Goal: Task Accomplishment & Management: Complete application form

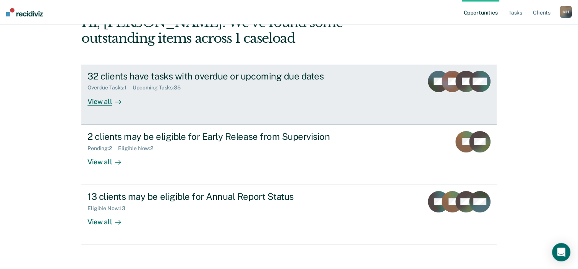
scroll to position [55, 0]
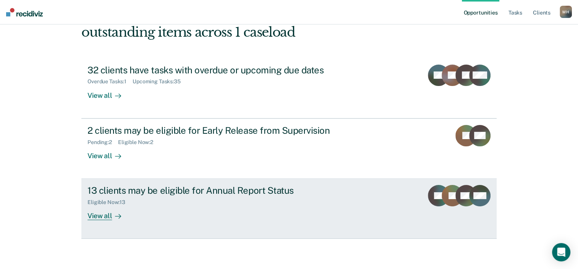
click at [96, 216] on div "View all" at bounding box center [109, 213] width 43 height 15
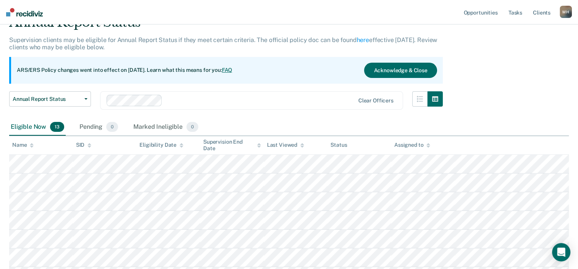
scroll to position [115, 0]
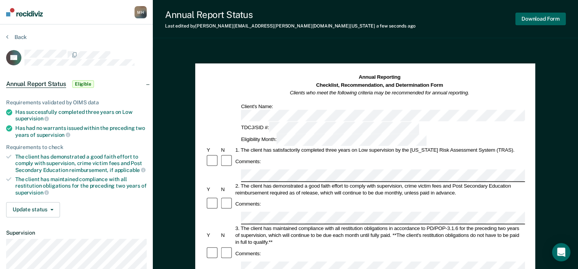
click at [528, 19] on button "Download Form" at bounding box center [541, 19] width 50 height 13
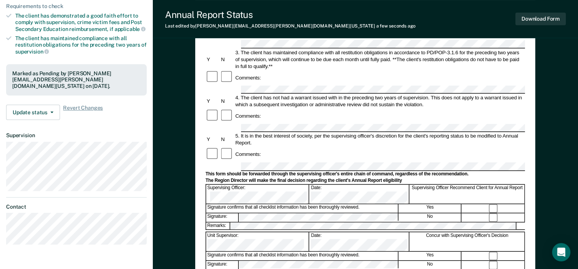
scroll to position [153, 0]
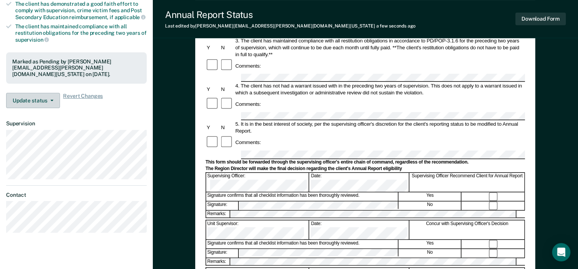
click at [54, 101] on button "Update status" at bounding box center [33, 100] width 54 height 15
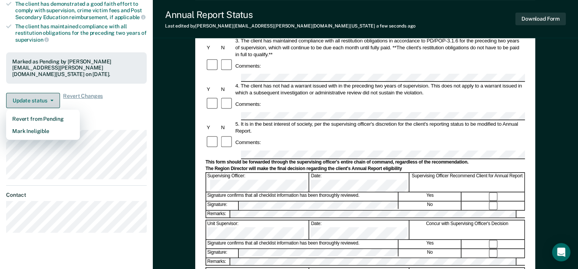
click at [54, 101] on button "Update status" at bounding box center [33, 100] width 54 height 15
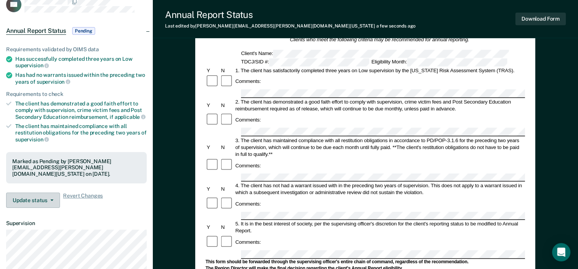
scroll to position [0, 0]
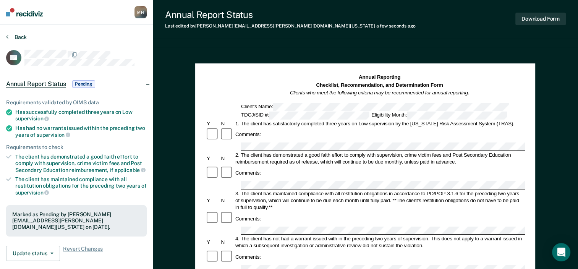
click at [14, 34] on button "Back" at bounding box center [16, 37] width 21 height 7
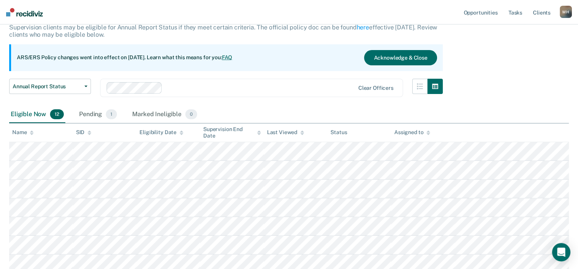
scroll to position [126, 0]
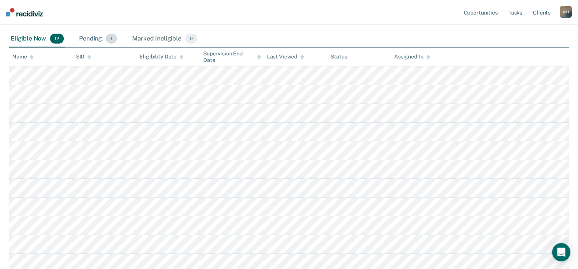
click at [92, 39] on div "Pending 1" at bounding box center [98, 39] width 41 height 17
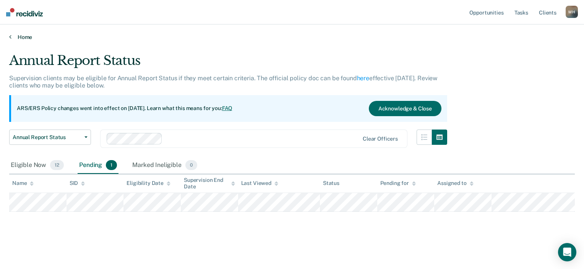
click at [22, 37] on link "Home" at bounding box center [292, 37] width 566 height 7
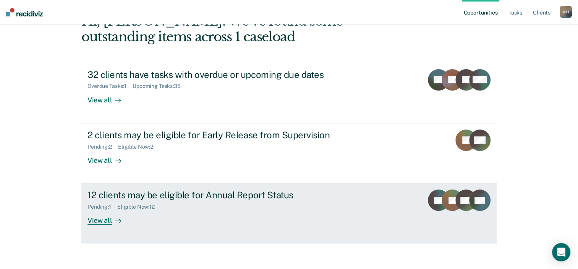
scroll to position [55, 0]
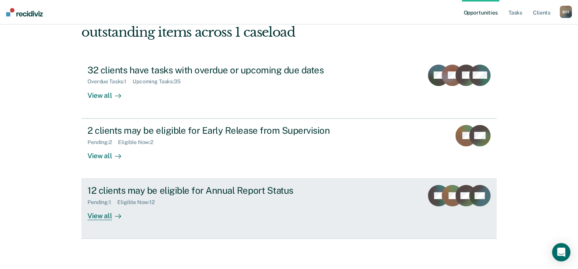
click at [222, 191] on div "12 clients may be eligible for Annual Report Status" at bounding box center [222, 190] width 268 height 11
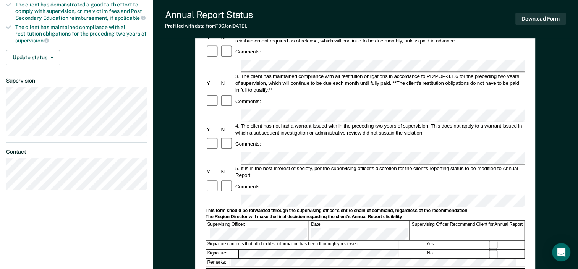
scroll to position [153, 0]
click at [281, 179] on div "Comments:" at bounding box center [365, 186] width 319 height 15
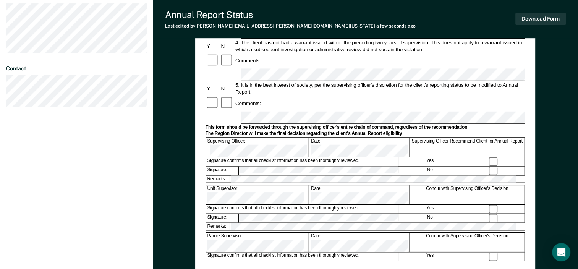
scroll to position [191, 0]
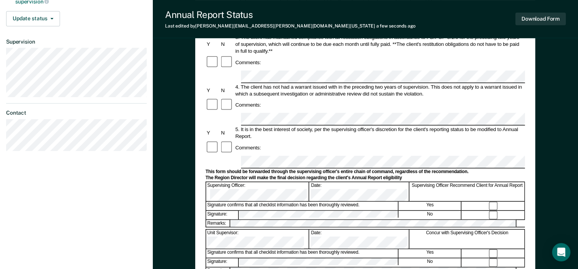
click at [491, 202] on div at bounding box center [493, 206] width 63 height 8
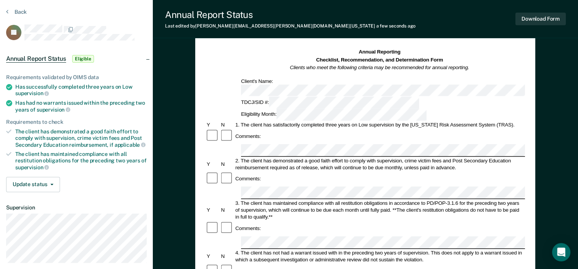
scroll to position [0, 0]
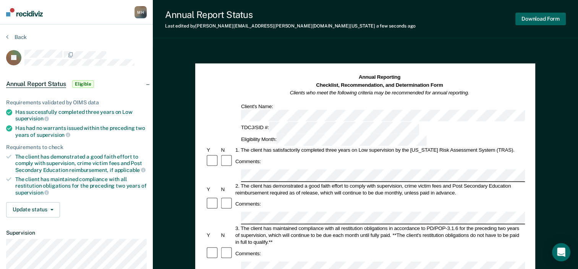
click at [550, 18] on button "Download Form" at bounding box center [541, 19] width 50 height 13
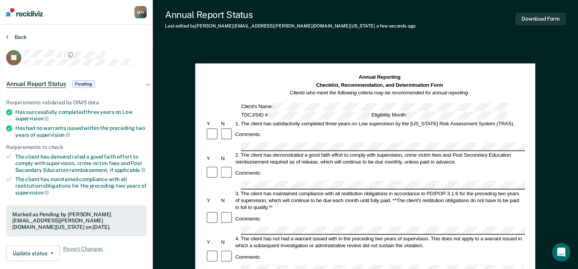
click at [10, 37] on button "Back" at bounding box center [16, 37] width 21 height 7
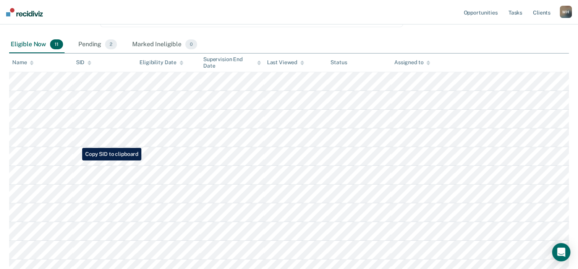
scroll to position [108, 0]
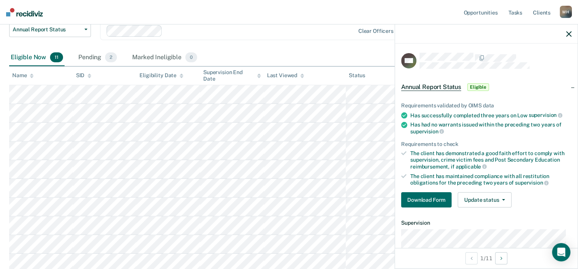
click at [272, 44] on div "Annual Report Status Early Release from Supervision Annual Report Status Clear …" at bounding box center [226, 36] width 434 height 28
click at [424, 196] on button "Download Form" at bounding box center [426, 199] width 50 height 15
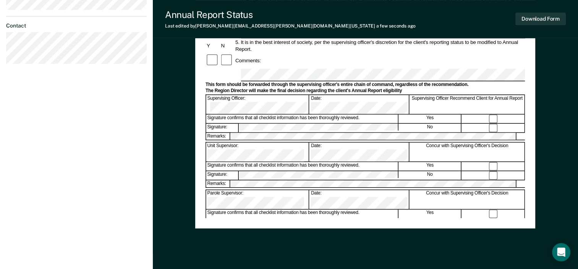
scroll to position [297, 0]
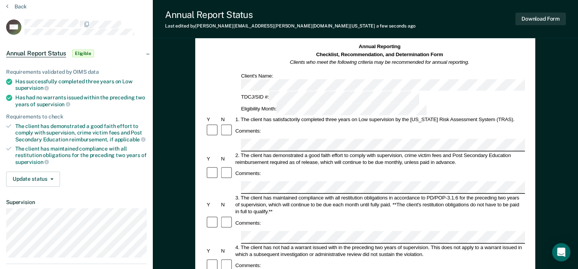
scroll to position [0, 0]
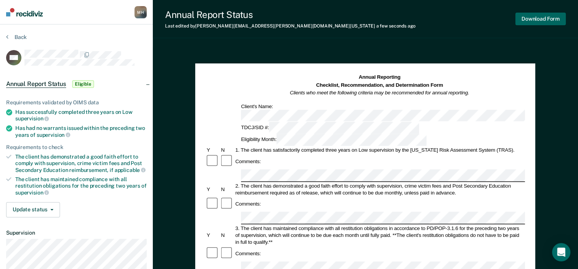
click at [541, 19] on button "Download Form" at bounding box center [541, 19] width 50 height 13
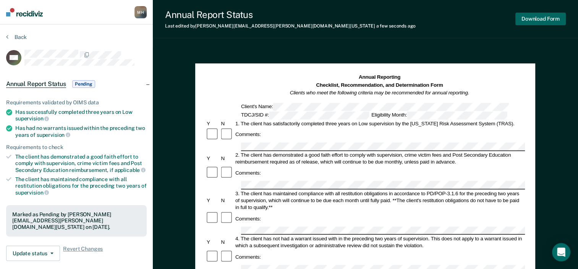
click at [534, 20] on button "Download Form" at bounding box center [541, 19] width 50 height 13
click at [342, 34] on div "Annual Report Status Last edited by [PERSON_NAME][EMAIL_ADDRESS][PERSON_NAME][D…" at bounding box center [365, 19] width 425 height 38
click at [10, 34] on button "Back" at bounding box center [16, 37] width 21 height 7
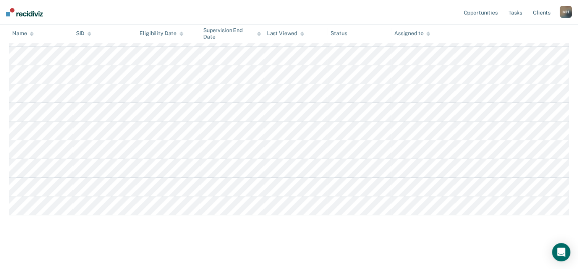
scroll to position [165, 0]
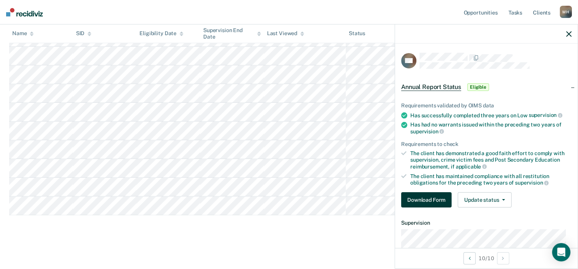
click at [412, 195] on button "Download Form" at bounding box center [426, 199] width 50 height 15
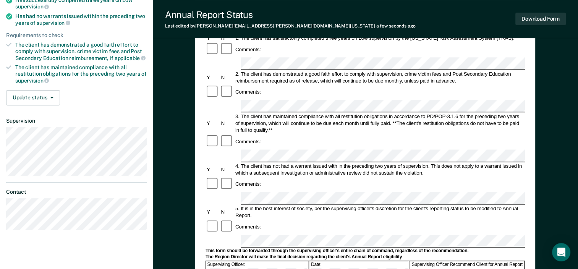
scroll to position [115, 0]
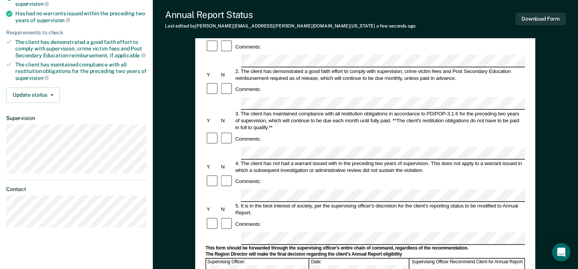
click at [224, 217] on div at bounding box center [227, 224] width 14 height 15
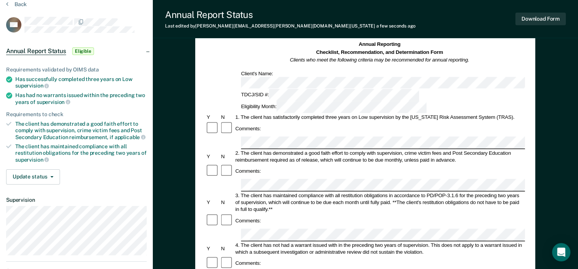
scroll to position [0, 0]
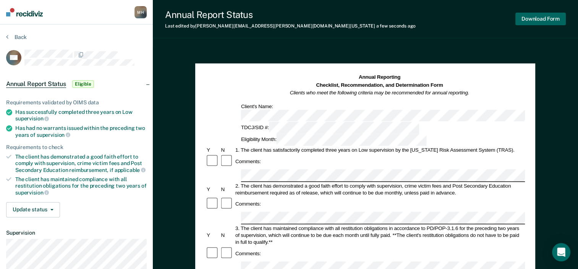
click at [537, 16] on button "Download Form" at bounding box center [541, 19] width 50 height 13
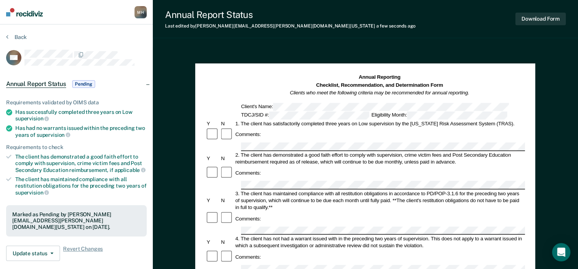
click at [5, 31] on section "Back LW Annual Report Status Pending Requirements validated by OIMS data Has su…" at bounding box center [76, 212] width 153 height 376
click at [6, 35] on icon at bounding box center [7, 37] width 2 height 6
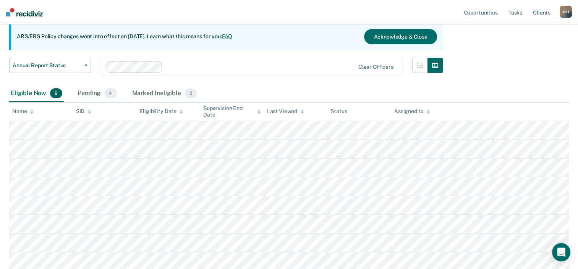
scroll to position [147, 0]
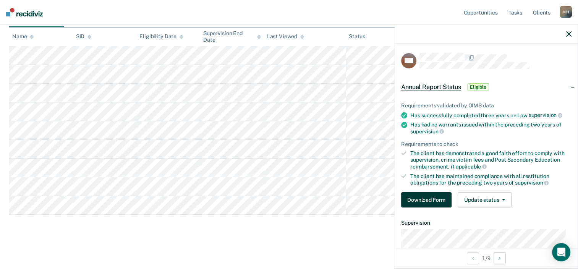
click at [427, 204] on button "Download Form" at bounding box center [426, 199] width 50 height 15
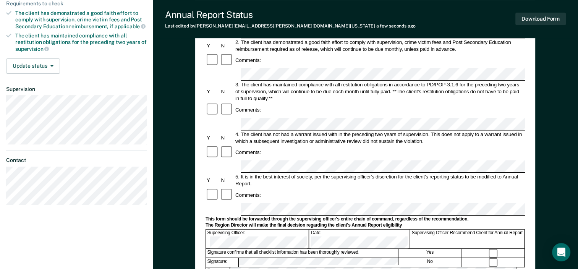
scroll to position [191, 0]
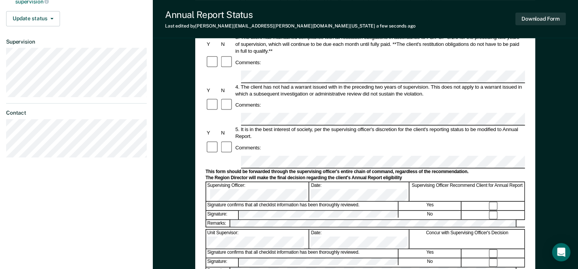
click at [497, 202] on div at bounding box center [493, 206] width 63 height 8
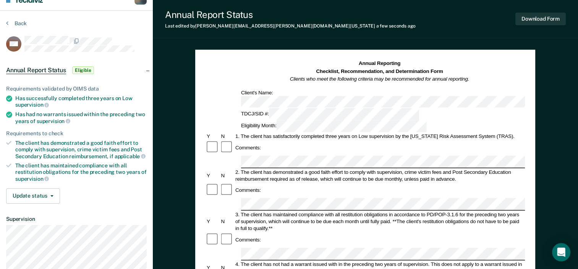
scroll to position [0, 0]
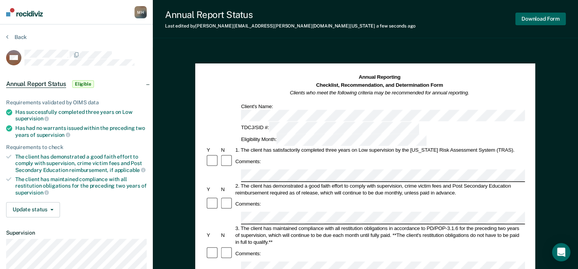
click at [542, 18] on button "Download Form" at bounding box center [541, 19] width 50 height 13
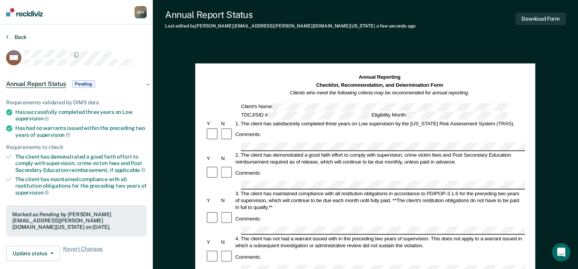
click at [11, 34] on button "Back" at bounding box center [16, 37] width 21 height 7
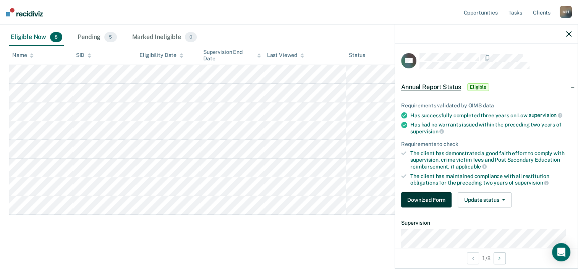
click at [437, 197] on button "Download Form" at bounding box center [426, 199] width 50 height 15
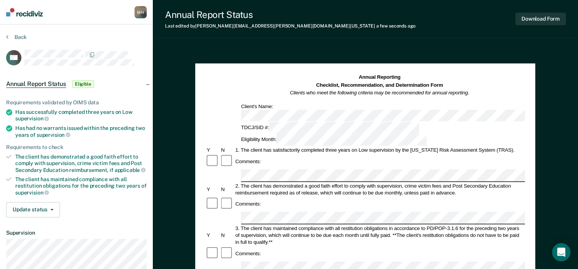
drag, startPoint x: 229, startPoint y: 165, endPoint x: 220, endPoint y: 167, distance: 8.9
click at [220, 197] on div "Comments:" at bounding box center [365, 204] width 319 height 15
click at [552, 17] on button "Download Form" at bounding box center [541, 19] width 50 height 13
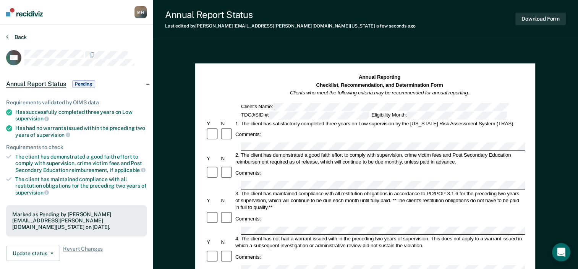
click at [16, 38] on button "Back" at bounding box center [16, 37] width 21 height 7
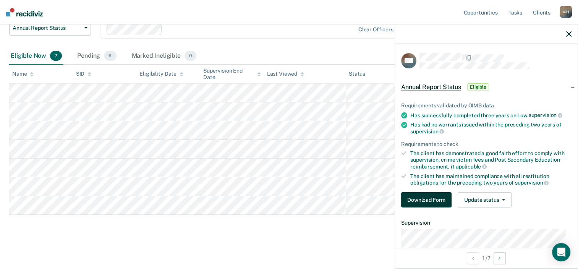
click at [418, 198] on button "Download Form" at bounding box center [426, 199] width 50 height 15
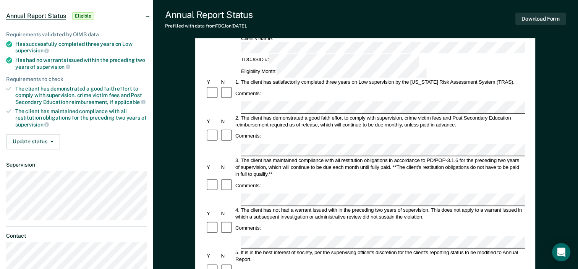
scroll to position [76, 0]
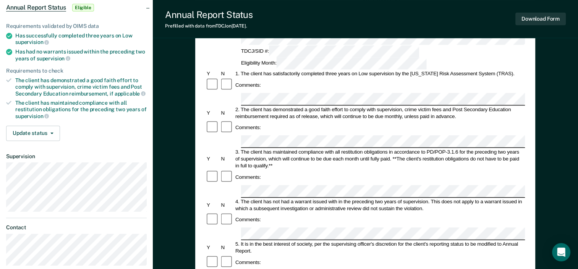
click at [228, 120] on div at bounding box center [227, 127] width 14 height 15
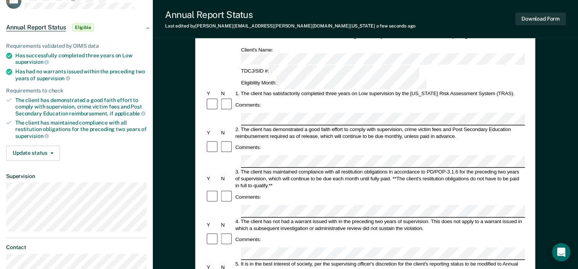
scroll to position [0, 0]
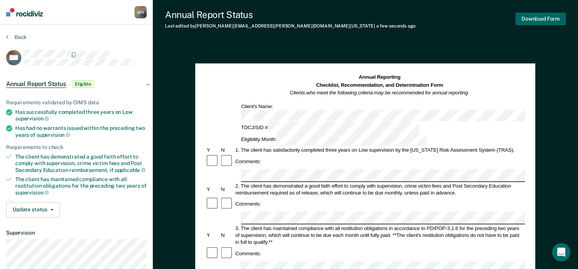
click at [541, 21] on button "Download Form" at bounding box center [541, 19] width 50 height 13
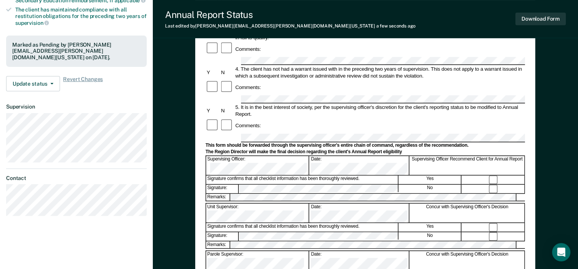
scroll to position [76, 0]
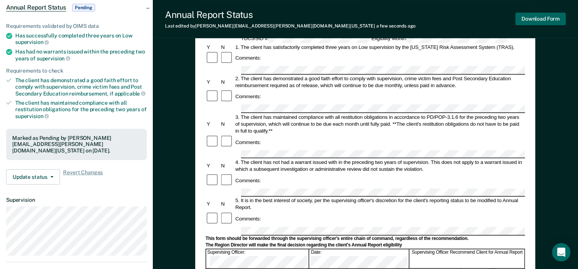
click at [543, 18] on button "Download Form" at bounding box center [541, 19] width 50 height 13
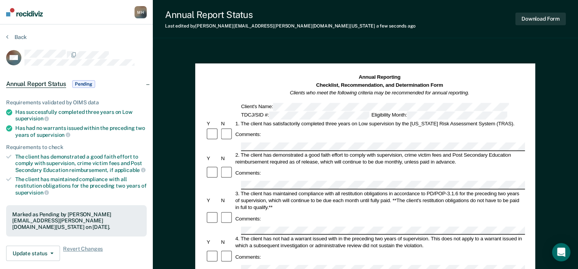
click at [8, 28] on section "Back BM Annual Report Status Pending Requirements validated by OIMS data Has su…" at bounding box center [76, 212] width 153 height 376
click at [7, 35] on icon at bounding box center [7, 37] width 2 height 6
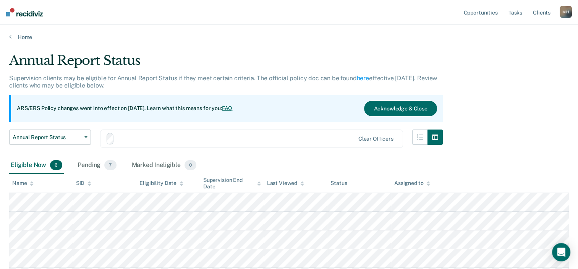
scroll to position [90, 0]
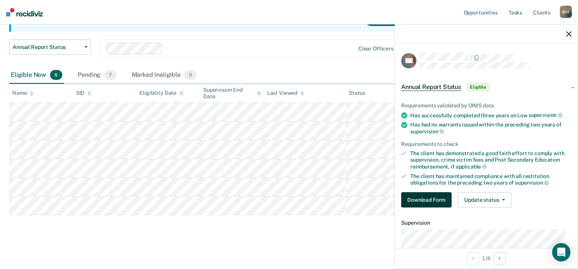
click at [450, 199] on button "Download Form" at bounding box center [426, 199] width 50 height 15
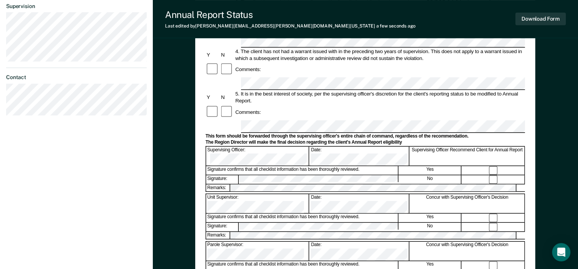
scroll to position [229, 0]
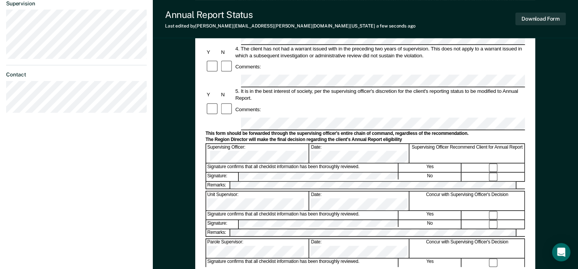
click at [265, 191] on div "Unit Supervisor: Date: Concur with Supervising Officer's Decision" at bounding box center [365, 200] width 319 height 19
click at [540, 16] on button "Download Form" at bounding box center [541, 19] width 50 height 13
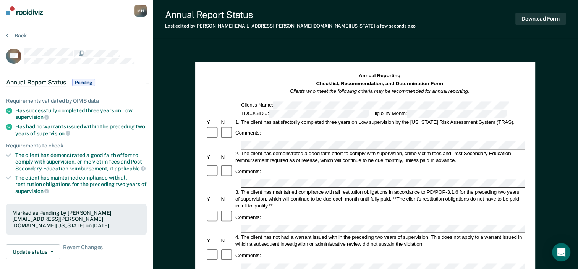
scroll to position [0, 0]
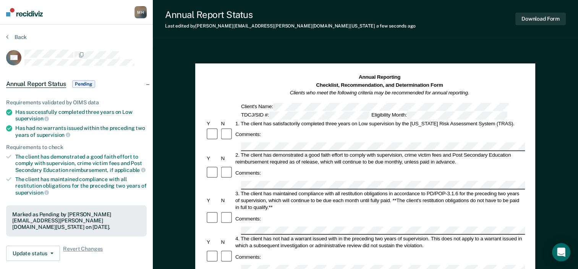
click at [14, 32] on section "Back AD Annual Report Status Pending Requirements validated by OIMS data Has su…" at bounding box center [76, 212] width 153 height 376
click at [14, 38] on button "Back" at bounding box center [16, 37] width 21 height 7
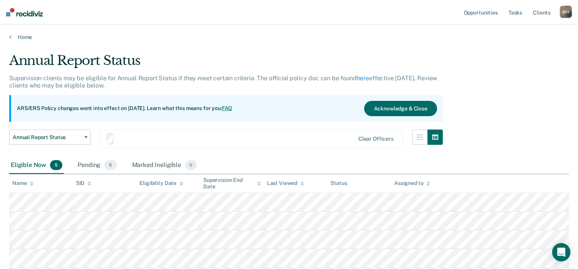
scroll to position [72, 0]
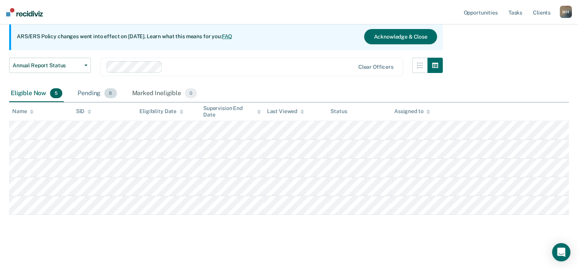
click at [96, 92] on div "Pending 8" at bounding box center [97, 93] width 42 height 17
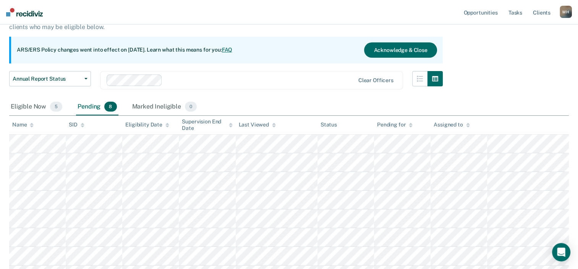
scroll to position [0, 0]
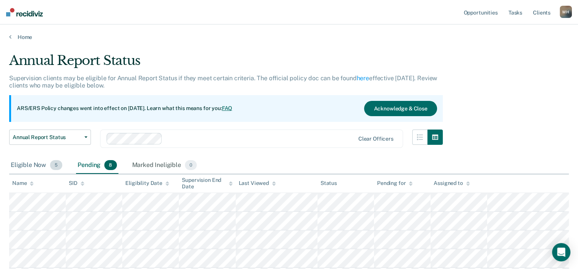
click at [42, 165] on div "Eligible Now 5" at bounding box center [36, 165] width 55 height 17
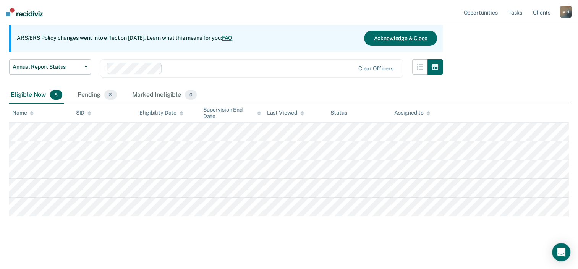
scroll to position [72, 0]
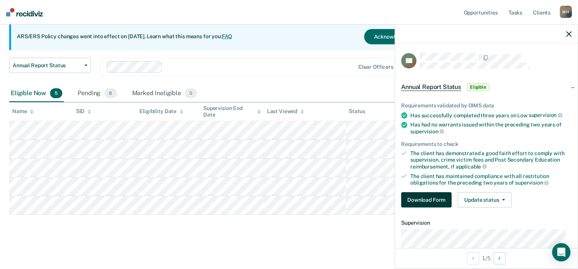
click at [415, 189] on div "Requirements validated by OIMS data Has successfully completed three years on L…" at bounding box center [486, 151] width 183 height 123
click at [418, 194] on button "Download Form" at bounding box center [426, 199] width 50 height 15
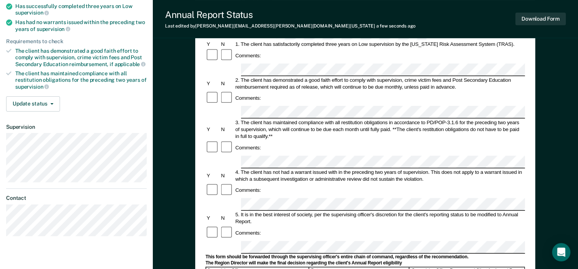
scroll to position [115, 0]
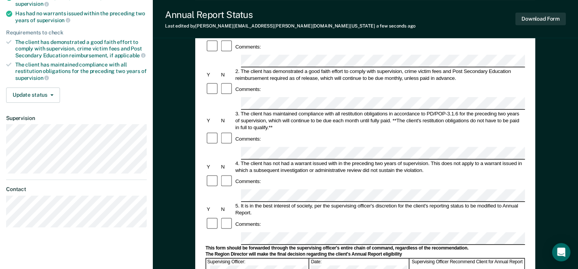
click at [230, 217] on div at bounding box center [227, 224] width 14 height 15
click at [273, 245] on div "This form should be forwarded through the supervising officer's entire chain of…" at bounding box center [365, 248] width 319 height 6
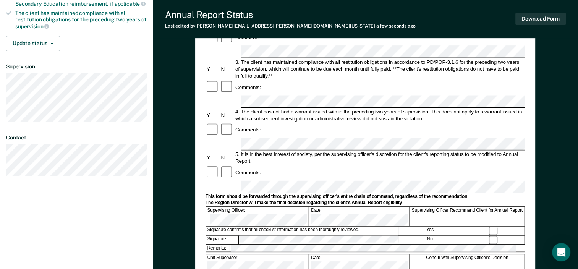
scroll to position [229, 0]
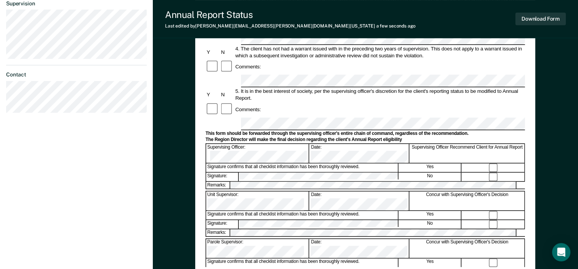
click at [262, 211] on div "Signature confirms that all checklist information has been thoroughly reviewed." at bounding box center [302, 215] width 192 height 8
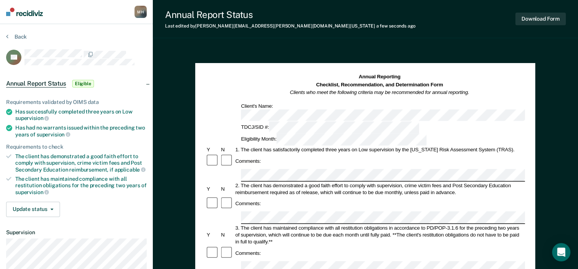
scroll to position [0, 0]
click at [404, 134] on div "Eligibility Month:" at bounding box center [334, 140] width 188 height 12
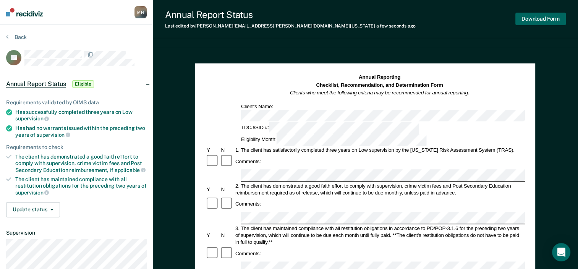
click at [553, 19] on button "Download Form" at bounding box center [541, 19] width 50 height 13
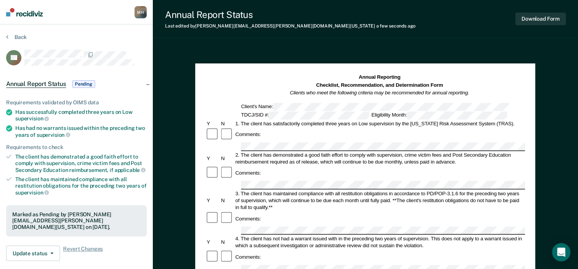
click at [17, 40] on div "Back" at bounding box center [76, 42] width 141 height 16
click at [18, 36] on button "Back" at bounding box center [16, 37] width 21 height 7
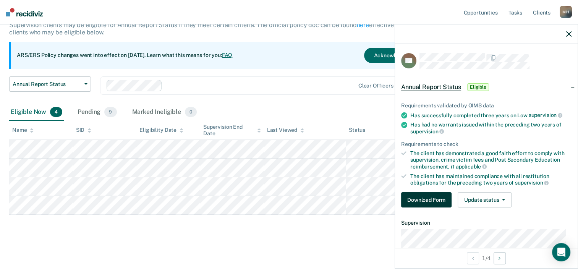
click at [424, 197] on button "Download Form" at bounding box center [426, 199] width 50 height 15
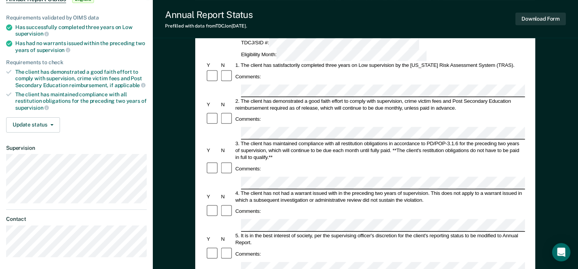
scroll to position [76, 0]
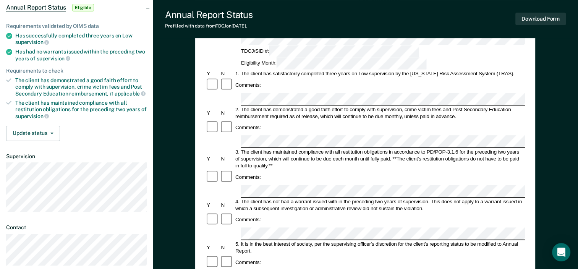
click at [221, 106] on div "Y N 2. The client has demonstrated a good faith effort to comply with supervisi…" at bounding box center [365, 113] width 319 height 14
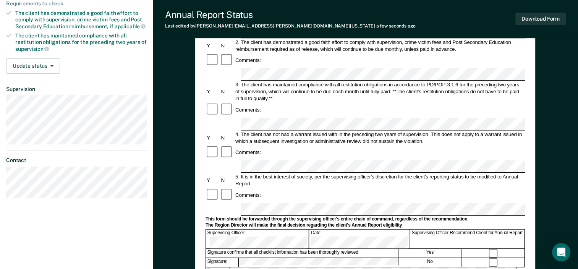
scroll to position [191, 0]
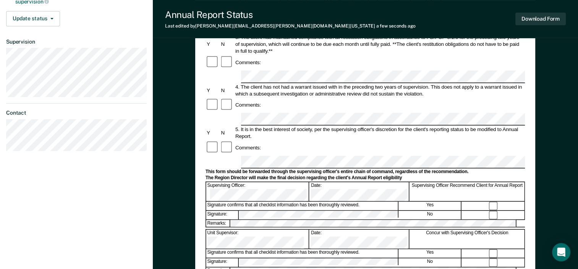
click at [375, 175] on div "The Region Director will make the final decision regarding the client's Annual …" at bounding box center [365, 178] width 319 height 6
click at [266, 155] on form "Annual Reporting Checklist, Recommendation, and Determination Form Clients who …" at bounding box center [365, 150] width 319 height 535
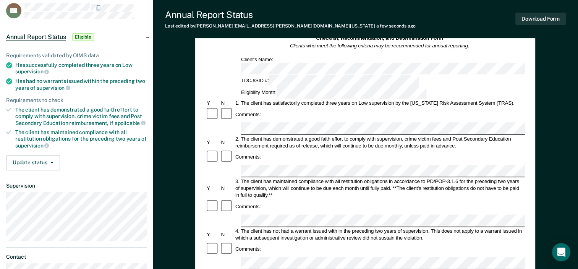
scroll to position [0, 0]
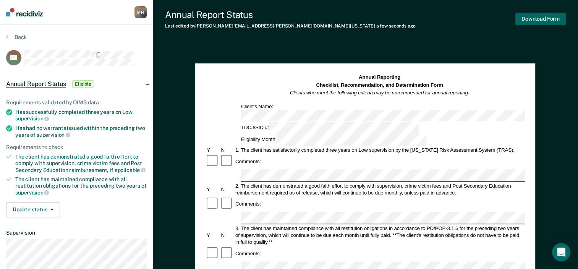
click at [534, 18] on button "Download Form" at bounding box center [541, 19] width 50 height 13
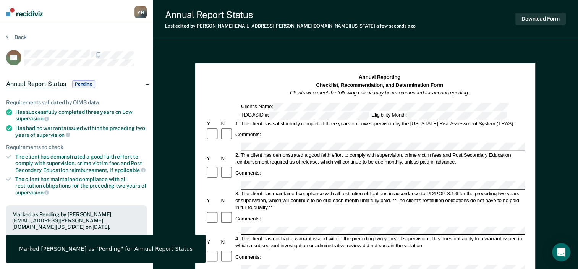
click at [364, 34] on div "Annual Report Status Last edited by [PERSON_NAME][EMAIL_ADDRESS][PERSON_NAME][D…" at bounding box center [365, 19] width 425 height 38
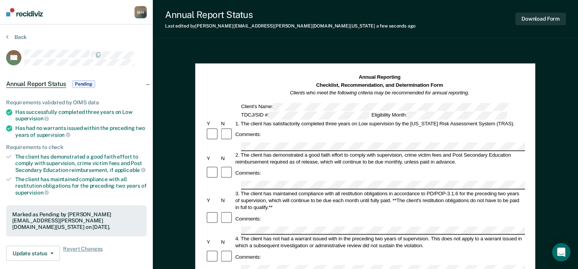
click at [403, 117] on div "Eligibility Month:" at bounding box center [439, 115] width 138 height 8
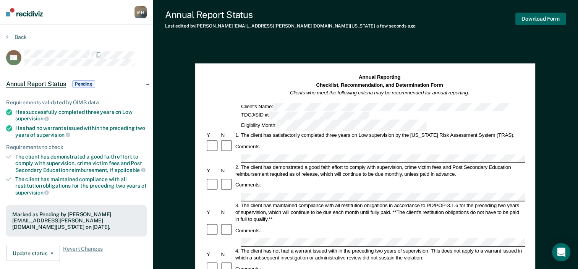
click at [550, 23] on button "Download Form" at bounding box center [541, 19] width 50 height 13
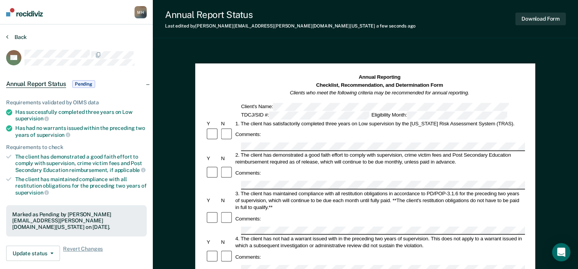
click at [15, 35] on button "Back" at bounding box center [16, 37] width 21 height 7
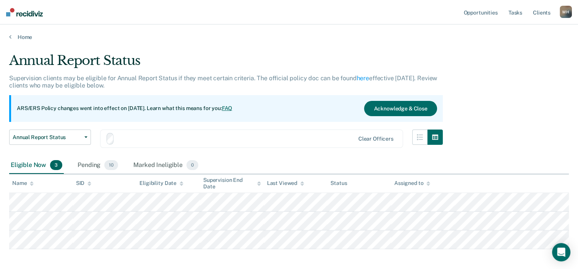
scroll to position [34, 0]
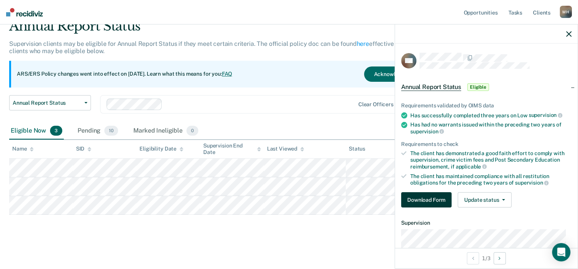
click at [412, 196] on button "Download Form" at bounding box center [426, 199] width 50 height 15
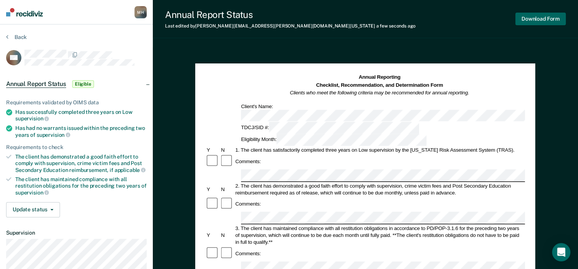
click at [549, 14] on button "Download Form" at bounding box center [541, 19] width 50 height 13
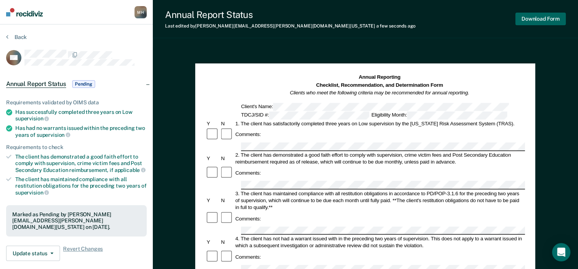
click at [527, 16] on button "Download Form" at bounding box center [541, 19] width 50 height 13
click at [10, 32] on section "Back CN Annual Report Status Pending Requirements validated by OIMS data Has su…" at bounding box center [76, 212] width 153 height 376
click at [15, 39] on button "Back" at bounding box center [16, 37] width 21 height 7
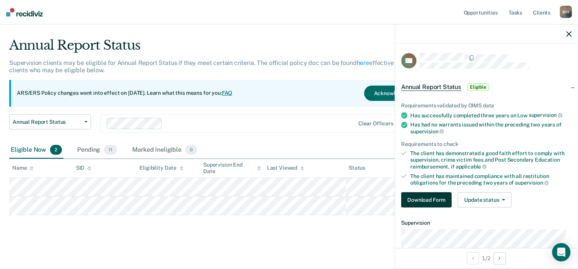
click at [416, 198] on button "Download Form" at bounding box center [426, 199] width 50 height 15
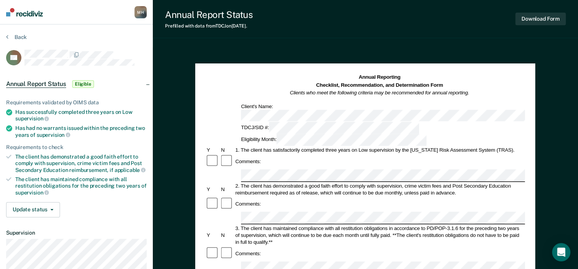
click at [384, 134] on div "Eligibility Month:" at bounding box center [334, 140] width 188 height 12
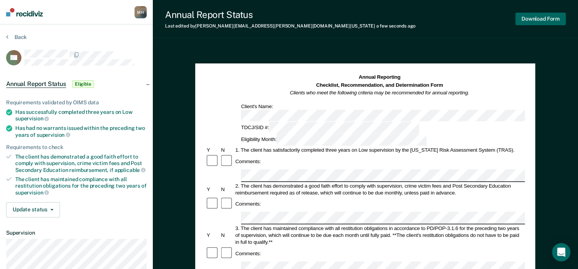
click at [545, 14] on button "Download Form" at bounding box center [541, 19] width 50 height 13
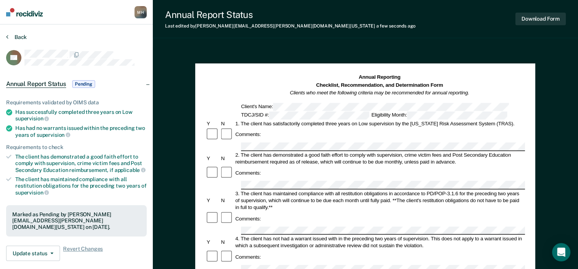
click at [9, 39] on button "Back" at bounding box center [16, 37] width 21 height 7
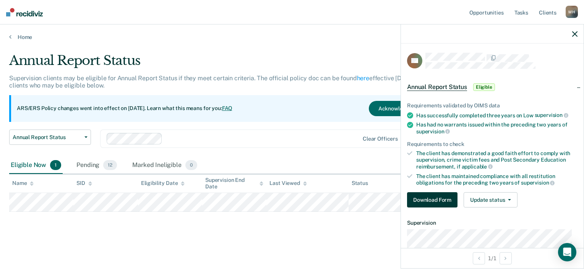
click at [428, 196] on button "Download Form" at bounding box center [432, 199] width 50 height 15
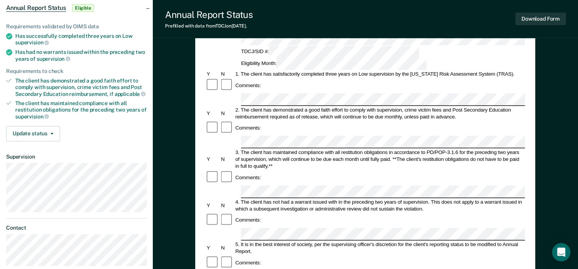
scroll to position [76, 0]
click at [276, 149] on div "3. The client has maintained compliance with all restitution obligations in acc…" at bounding box center [379, 159] width 291 height 21
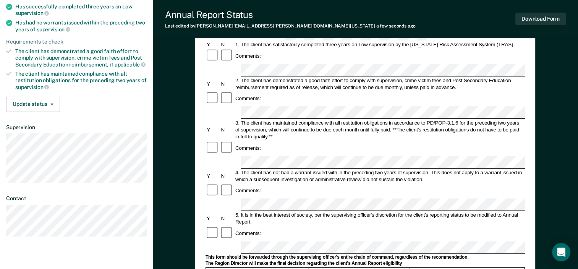
scroll to position [0, 0]
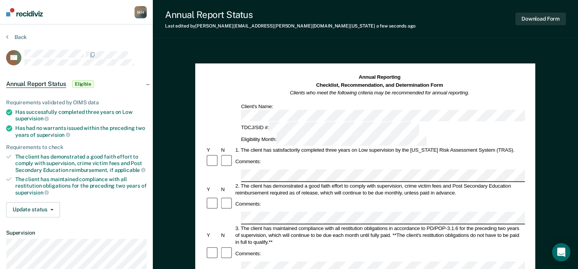
click at [399, 134] on div "Eligibility Month:" at bounding box center [334, 140] width 188 height 12
click at [529, 16] on button "Download Form" at bounding box center [541, 19] width 50 height 13
